Goal: Navigation & Orientation: Find specific page/section

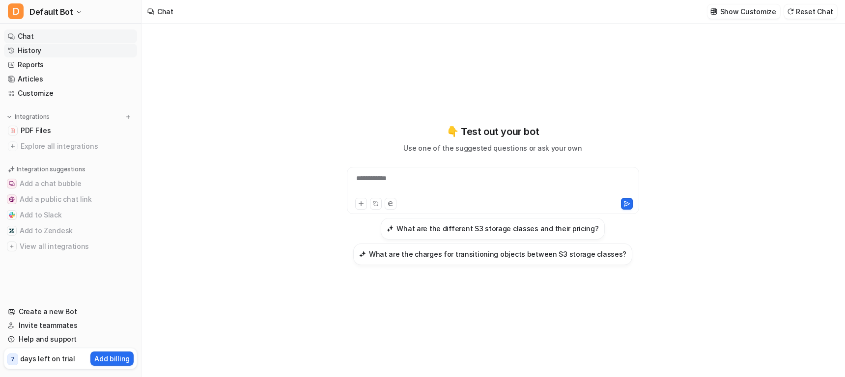
click at [32, 50] on link "History" at bounding box center [70, 51] width 133 height 14
click at [63, 313] on link "Create a new Bot" at bounding box center [70, 312] width 133 height 14
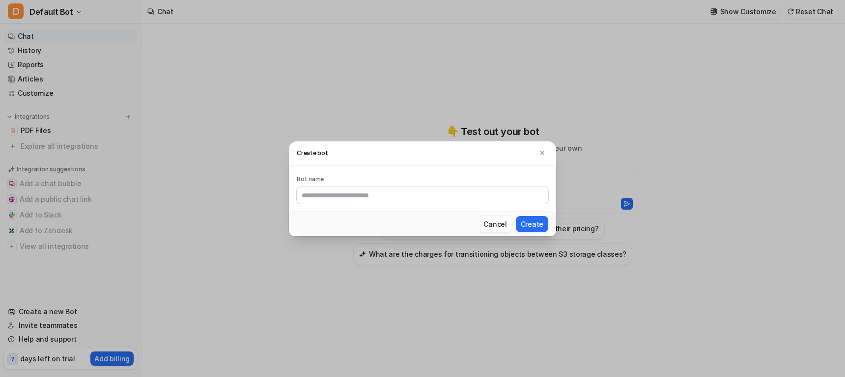
drag, startPoint x: 499, startPoint y: 224, endPoint x: 309, endPoint y: 261, distance: 193.3
click at [499, 224] on button "Cancel" at bounding box center [494, 224] width 33 height 16
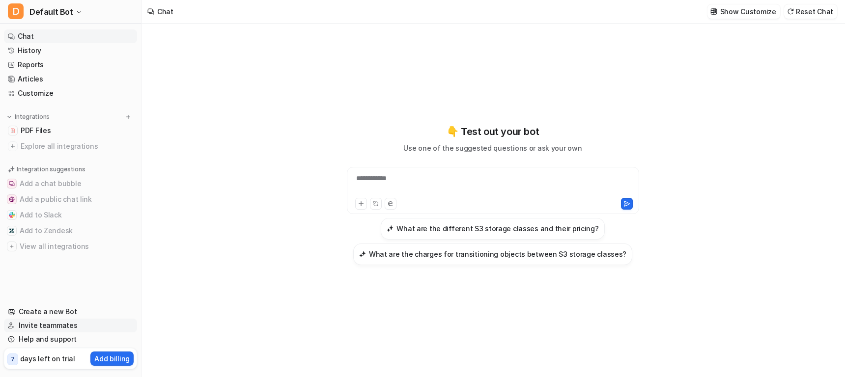
click at [49, 323] on link "Invite teammates" at bounding box center [70, 326] width 133 height 14
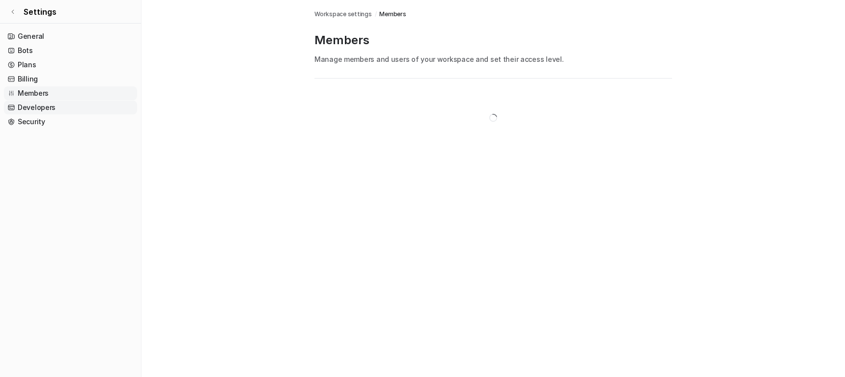
click at [41, 106] on link "Developers" at bounding box center [70, 108] width 133 height 14
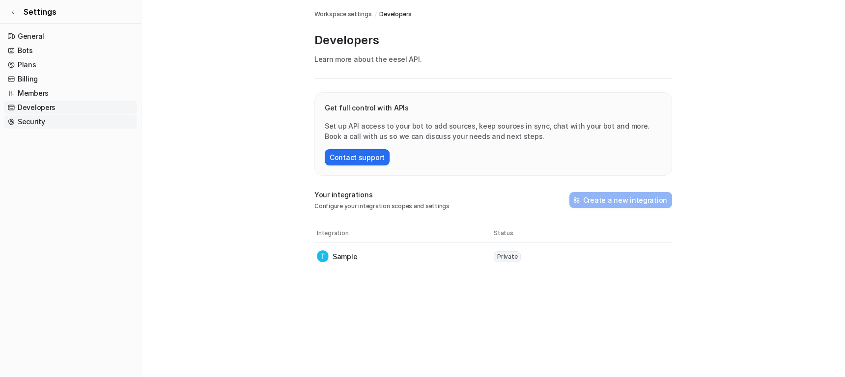
click at [28, 122] on link "Security" at bounding box center [70, 122] width 133 height 14
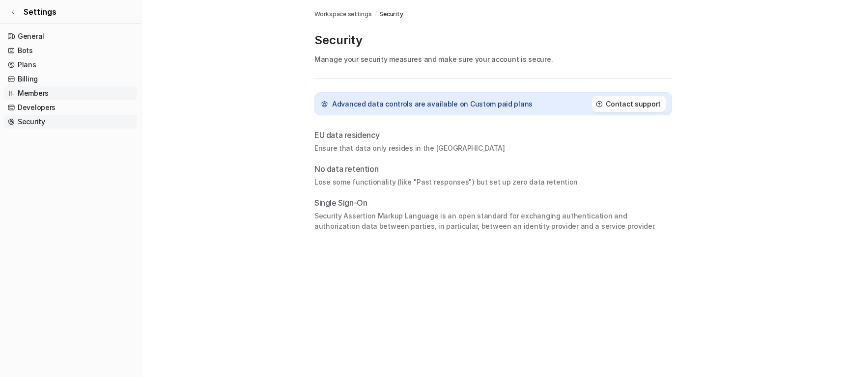
click at [28, 93] on link "Members" at bounding box center [70, 93] width 133 height 14
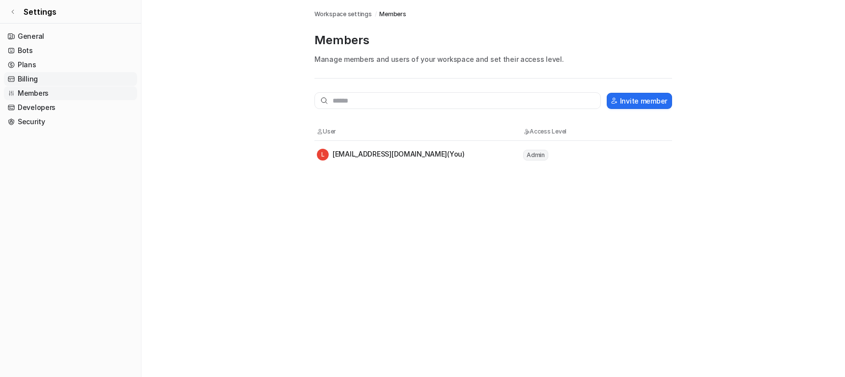
click at [35, 78] on link "Billing" at bounding box center [70, 79] width 133 height 14
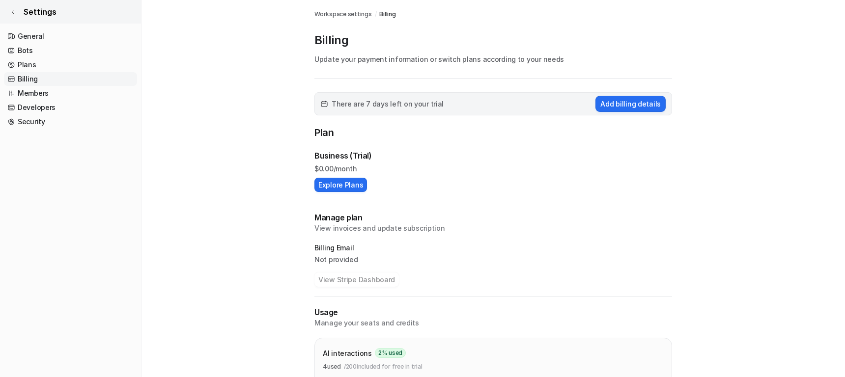
click at [11, 10] on icon at bounding box center [13, 12] width 6 height 6
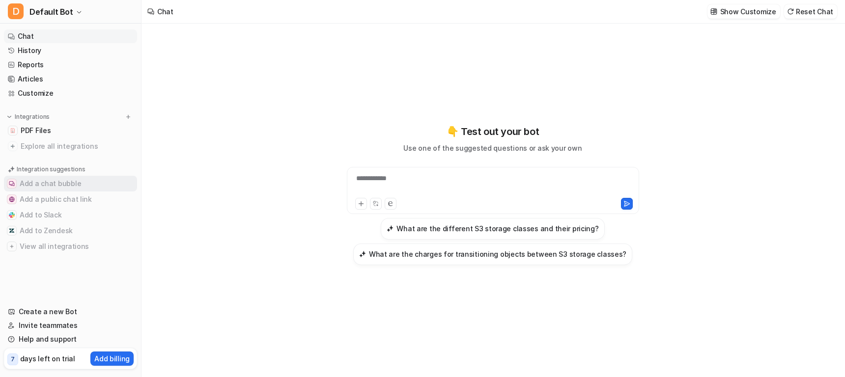
click at [59, 184] on button "Add a chat bubble" at bounding box center [70, 184] width 133 height 16
click at [62, 199] on button "Add a public chat link" at bounding box center [70, 200] width 133 height 16
drag, startPoint x: 55, startPoint y: 230, endPoint x: 88, endPoint y: 116, distance: 119.2
click at [56, 225] on button "Add to Zendesk" at bounding box center [70, 231] width 133 height 16
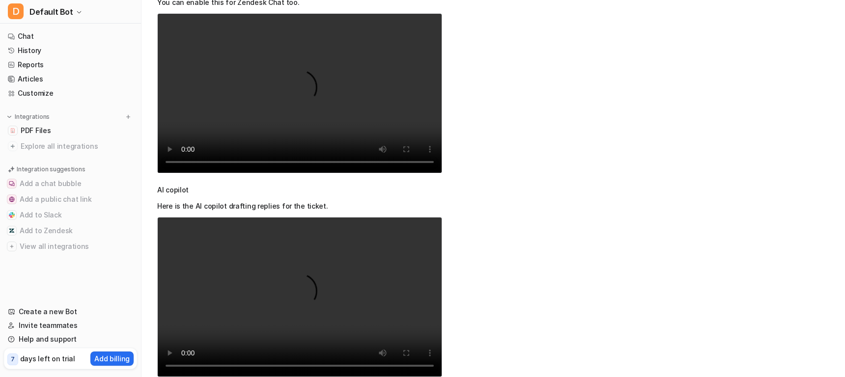
scroll to position [517, 0]
click at [55, 310] on link "Create a new Bot" at bounding box center [70, 312] width 133 height 14
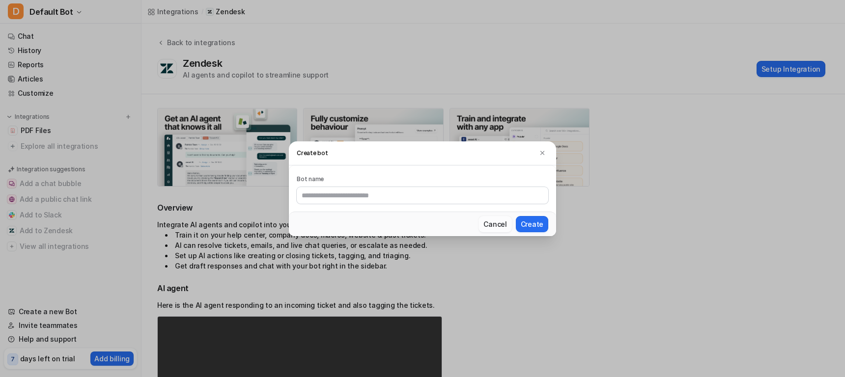
click at [499, 223] on button "Cancel" at bounding box center [494, 224] width 33 height 16
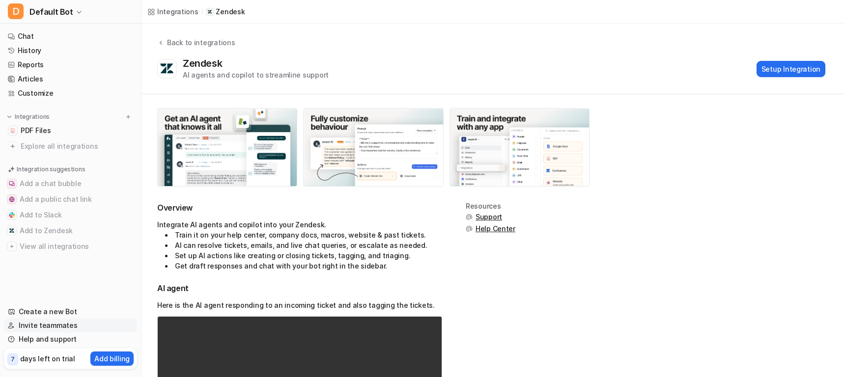
click at [28, 321] on link "Invite teammates" at bounding box center [70, 326] width 133 height 14
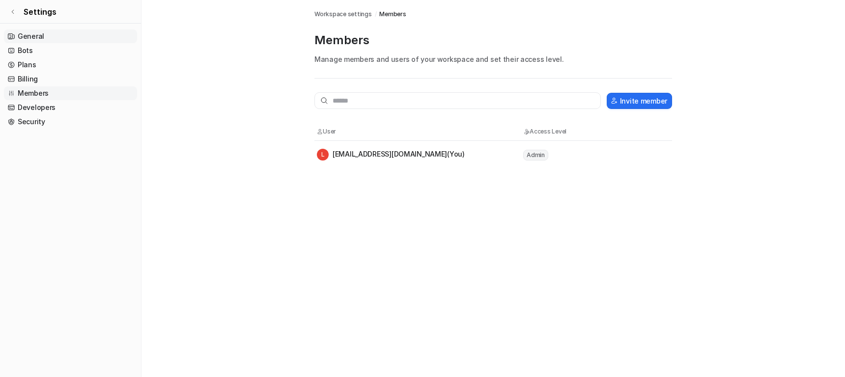
click at [33, 36] on link "General" at bounding box center [70, 36] width 133 height 14
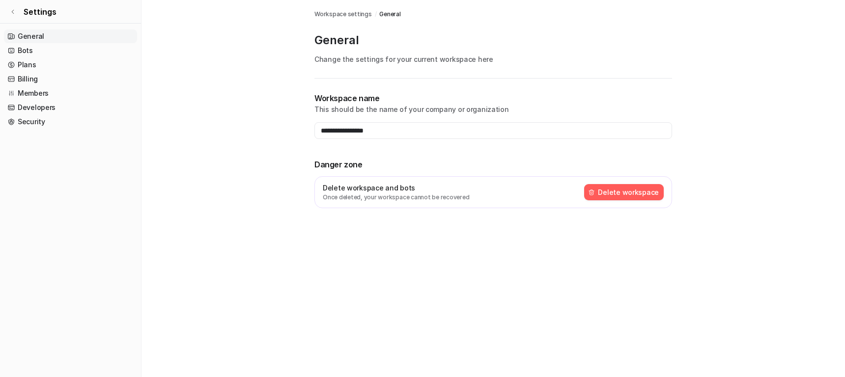
click at [413, 256] on div "**********" at bounding box center [422, 188] width 845 height 377
click at [12, 14] on icon at bounding box center [13, 12] width 6 height 6
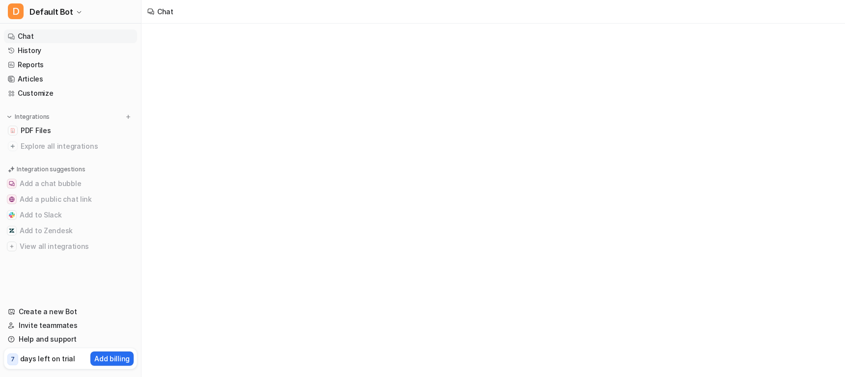
click at [39, 32] on link "Chat" at bounding box center [70, 36] width 133 height 14
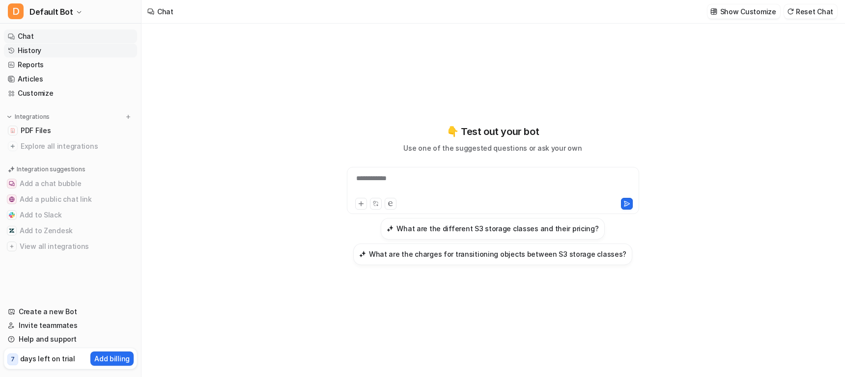
click at [68, 56] on link "History" at bounding box center [70, 51] width 133 height 14
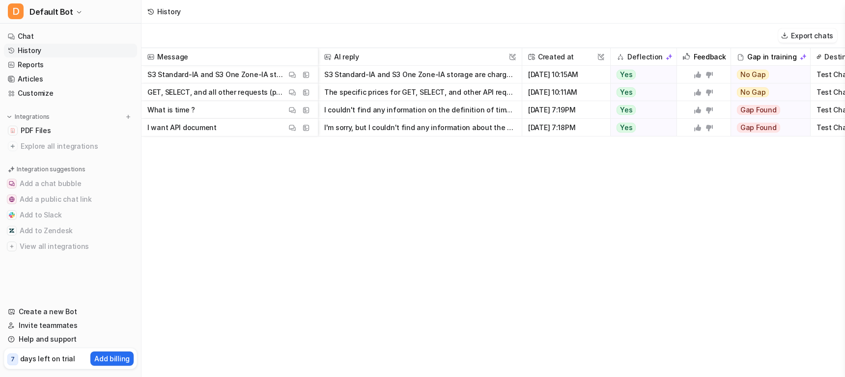
click at [385, 243] on div "Message AI reply This field cannot be modified Created at This field cannot be …" at bounding box center [492, 212] width 703 height 328
click at [387, 217] on div "Message AI reply This field cannot be modified Created at This field cannot be …" at bounding box center [492, 212] width 703 height 328
click at [30, 71] on link "Reports" at bounding box center [70, 65] width 133 height 14
click at [42, 61] on link "Reports" at bounding box center [70, 65] width 133 height 14
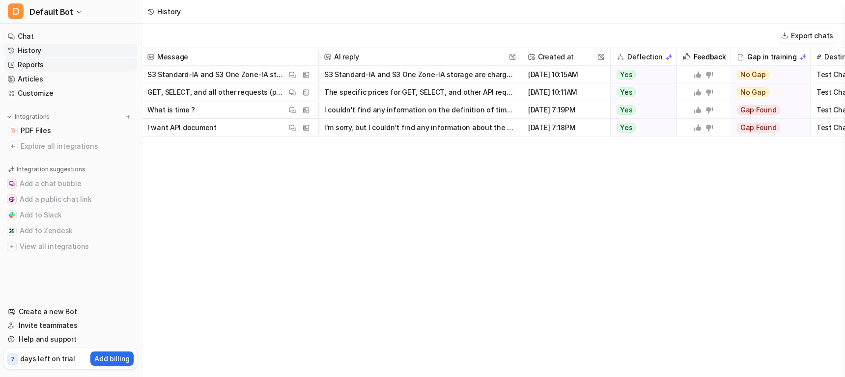
click at [68, 58] on link "Reports" at bounding box center [70, 65] width 133 height 14
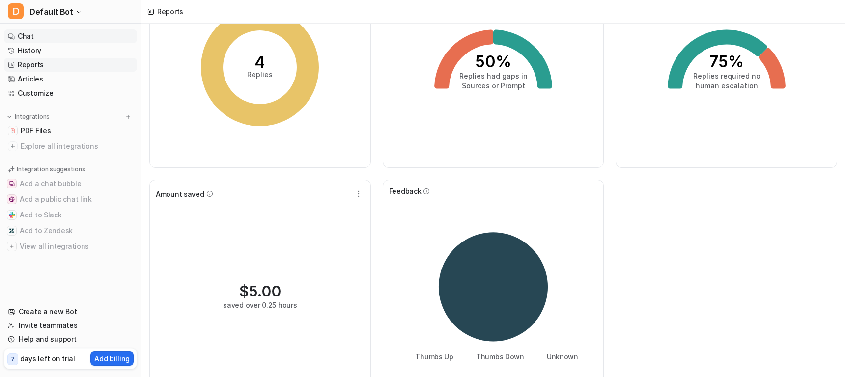
scroll to position [121, 0]
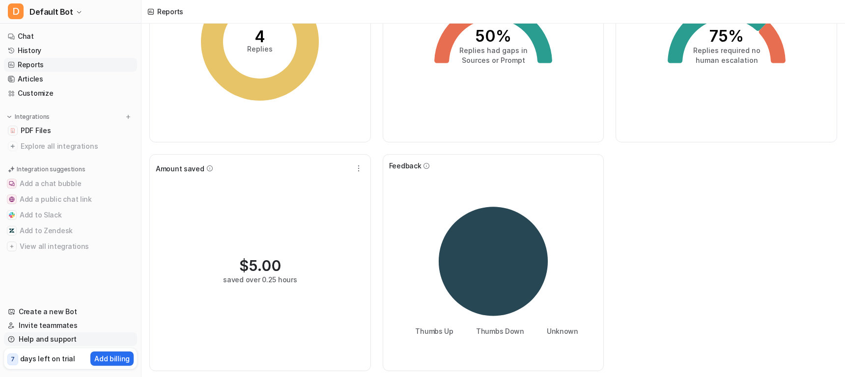
click at [56, 339] on link "Help and support" at bounding box center [70, 340] width 133 height 14
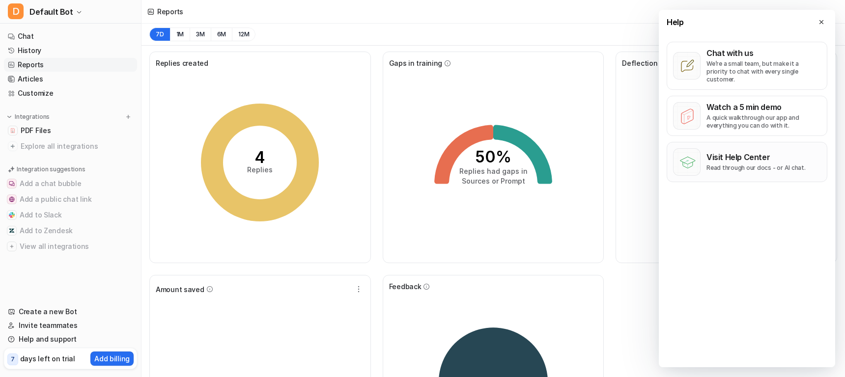
click at [735, 152] on p "Visit Help Center" at bounding box center [755, 157] width 99 height 10
